Goal: Communication & Community: Answer question/provide support

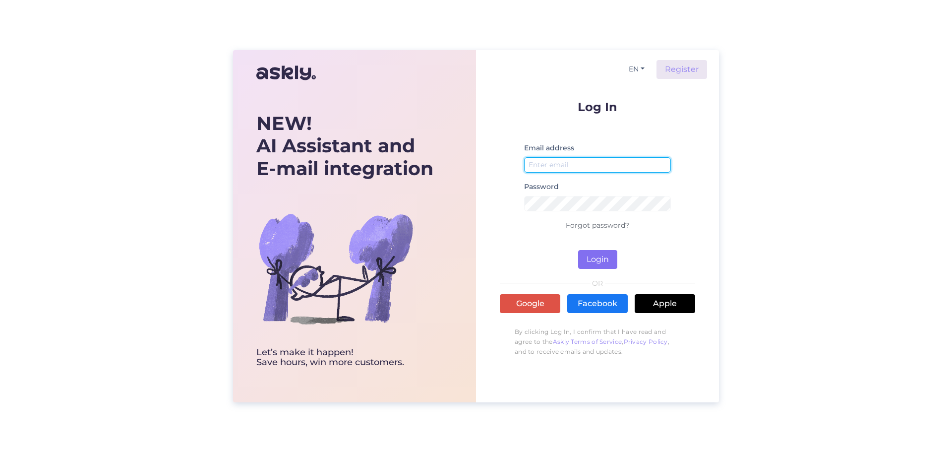
type input "[PERSON_NAME][EMAIL_ADDRESS][DOMAIN_NAME]"
click at [607, 260] on button "Login" at bounding box center [597, 259] width 39 height 19
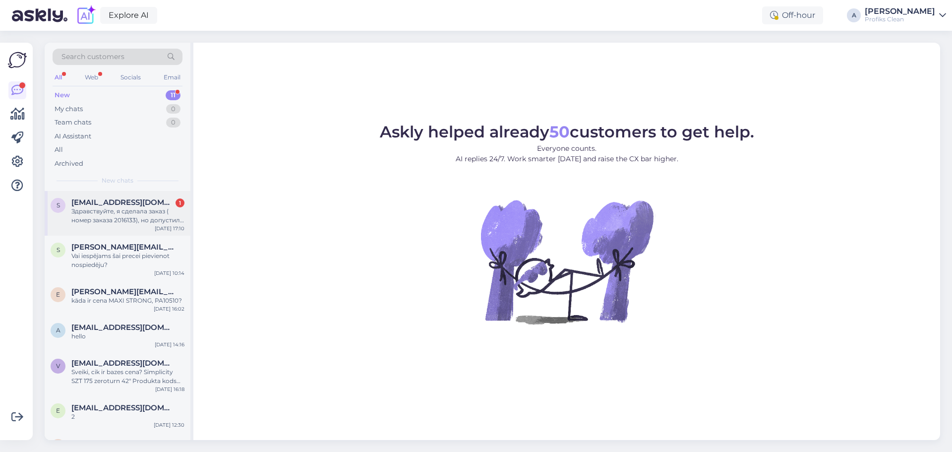
click at [112, 209] on div "Здравствуйте, я сделала заказ ( номер заказа 2016133), но допустила опечатку в …" at bounding box center [127, 216] width 113 height 18
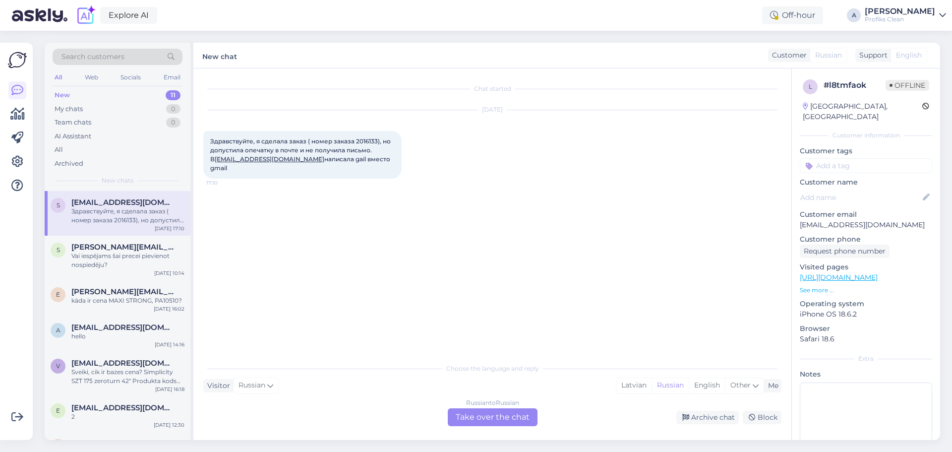
click at [495, 415] on div "Russian to Russian Take over the chat" at bounding box center [493, 417] width 90 height 18
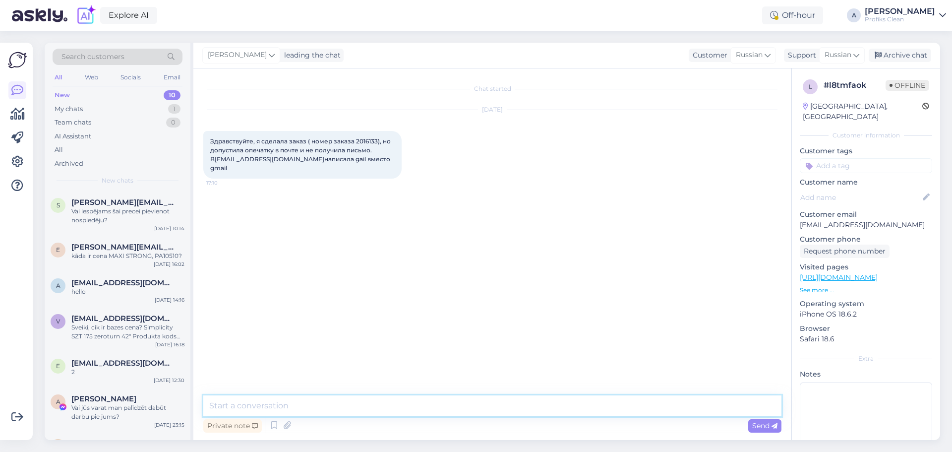
click at [345, 408] on textarea at bounding box center [492, 405] width 578 height 21
click at [213, 405] on textarea "dobrij denj." at bounding box center [492, 405] width 578 height 21
click at [273, 405] on textarea "Dobrij denj." at bounding box center [492, 405] width 578 height 21
type textarea "Dobrij denj. zakaz [PERSON_NAME]. Mozete prijezhatj za nim."
